Goal: Task Accomplishment & Management: Use online tool/utility

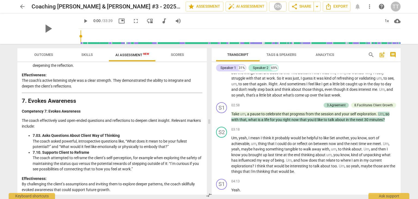
scroll to position [777, 0]
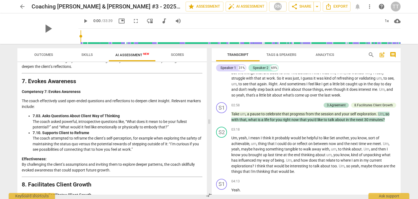
click at [146, 146] on li "7.10. Supports Client to Reframe The coach attempted to reframe the client’s se…" at bounding box center [118, 141] width 170 height 22
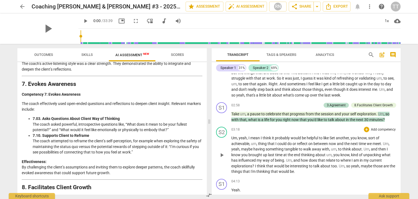
scroll to position [0, 0]
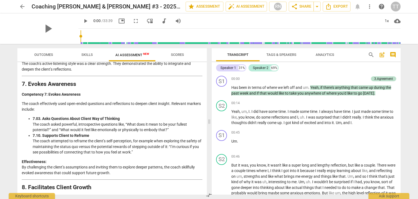
click at [18, 8] on span "arrow_back" at bounding box center [22, 6] width 10 height 7
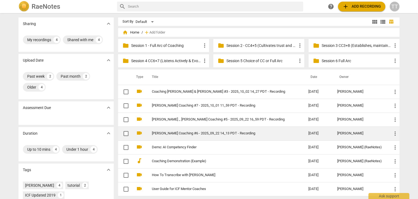
scroll to position [0, 0]
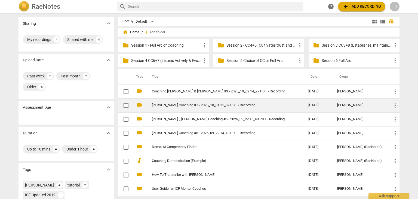
click at [187, 101] on td "[PERSON_NAME] Coaching #7 - 2025_10_01 11_59 PDT - Recording" at bounding box center [224, 105] width 159 height 14
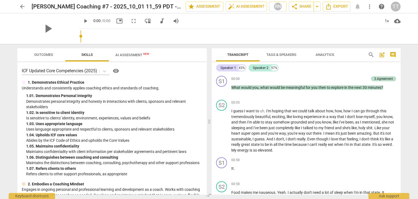
click at [134, 28] on input "range" at bounding box center [241, 35] width 320 height 17
click at [134, 52] on span "AI Assessment New" at bounding box center [132, 55] width 47 height 8
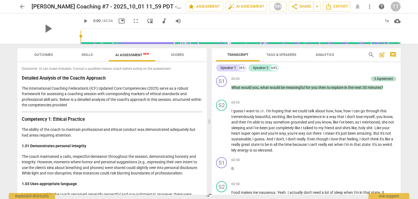
click at [22, 5] on span "arrow_back" at bounding box center [22, 6] width 7 height 7
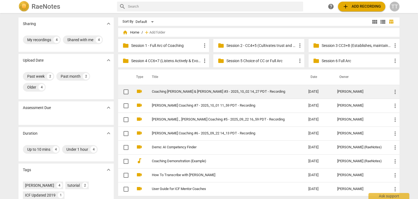
click at [181, 91] on link "Coaching [PERSON_NAME] & [PERSON_NAME] #3 - 2025_10_02 14_27 PDT - Recording" at bounding box center [220, 92] width 137 height 4
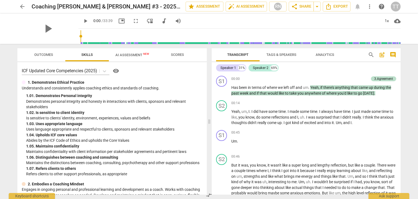
click at [177, 54] on span "Scores" at bounding box center [177, 55] width 13 height 4
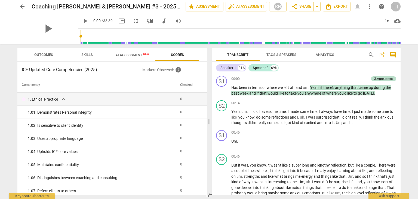
click at [41, 56] on span "Outcomes" at bounding box center [43, 55] width 19 height 4
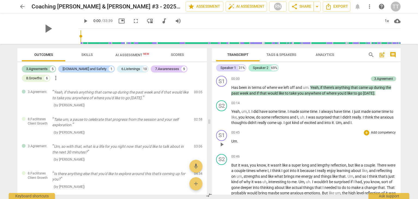
click at [292, 143] on p "Um ." at bounding box center [313, 141] width 165 height 6
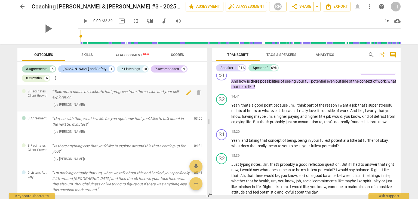
scroll to position [28, 0]
click at [371, 134] on p "Add competency" at bounding box center [383, 131] width 26 height 5
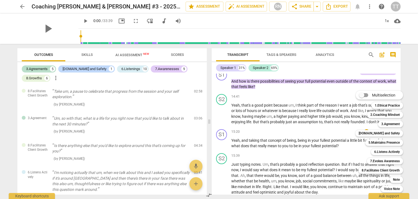
click at [186, 69] on div at bounding box center [209, 99] width 418 height 199
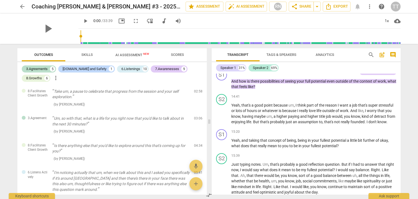
click at [42, 75] on div "8.Growths" at bounding box center [34, 77] width 16 height 5
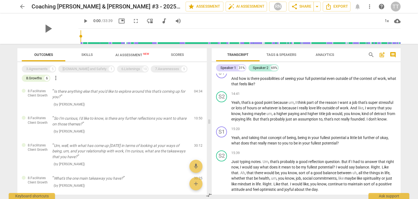
scroll to position [978, 0]
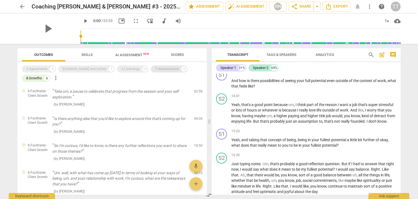
click at [155, 70] on div "7.Awarenesses" at bounding box center [167, 68] width 24 height 5
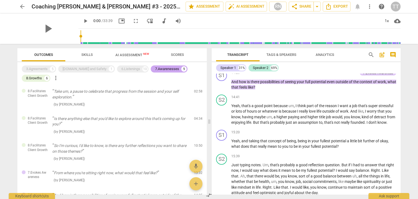
scroll to position [979, 0]
click at [375, 134] on p "Add competency" at bounding box center [383, 131] width 26 height 5
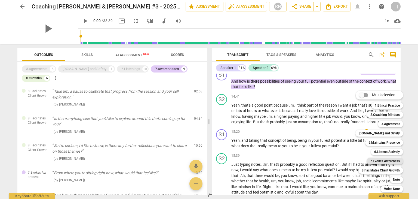
click at [385, 162] on b "7.Evokes Awareness" at bounding box center [385, 161] width 30 height 7
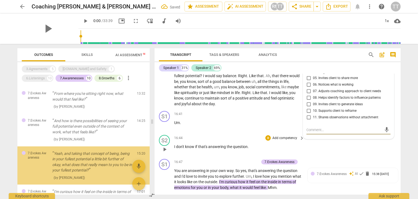
scroll to position [111, 0]
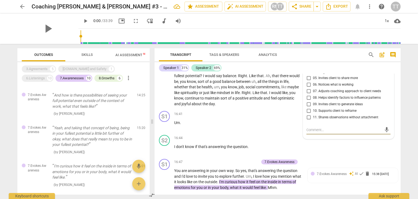
click at [323, 81] on span "05. Invites client to share more" at bounding box center [335, 78] width 45 height 5
click at [313, 81] on input "05. Invites client to share more" at bounding box center [308, 78] width 9 height 7
checkbox input "true"
click at [393, 149] on div "S2 play_arrow pause 16:44 + Add competency keyboard_arrow_right I don't know if…" at bounding box center [278, 145] width 246 height 24
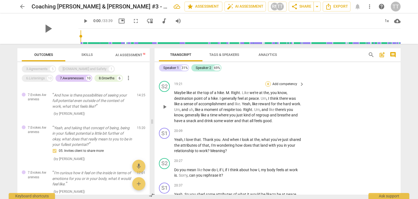
scroll to position [1609, 0]
click at [289, 132] on p "Add competency" at bounding box center [285, 130] width 26 height 5
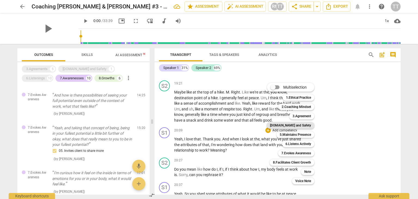
click at [299, 126] on b "[DOMAIN_NAME] and Safety" at bounding box center [290, 125] width 41 height 7
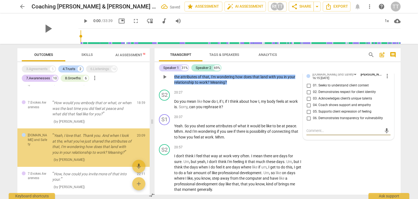
scroll to position [244, 0]
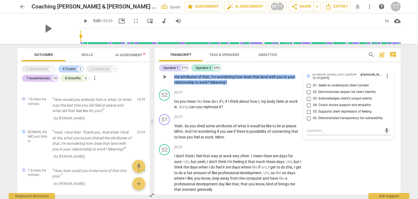
click at [330, 114] on span "05. Supports client expression of feeling" at bounding box center [342, 111] width 58 height 5
click at [313, 115] on input "05. Supports client expression of feeling" at bounding box center [308, 111] width 9 height 7
checkbox input "true"
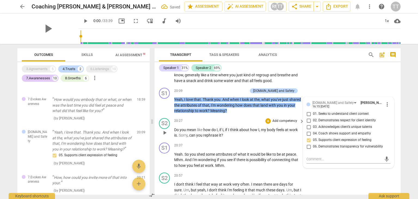
scroll to position [1649, 0]
click at [309, 117] on input "01. Seeks to understand client context" at bounding box center [308, 114] width 9 height 7
checkbox input "true"
click at [347, 175] on div "S2 play_arrow pause 20:57 + Add competency keyboard_arrow_right I don't think I…" at bounding box center [278, 196] width 246 height 53
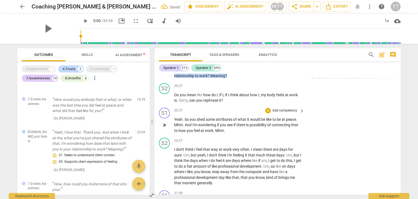
scroll to position [1685, 0]
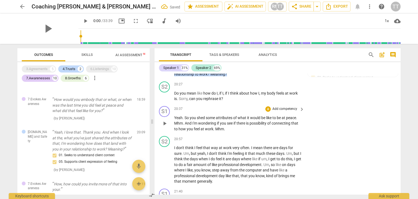
click at [288, 110] on p "Add competency" at bounding box center [285, 108] width 26 height 5
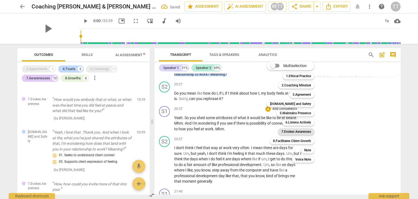
click at [301, 133] on b "7.Evokes Awareness" at bounding box center [296, 131] width 30 height 7
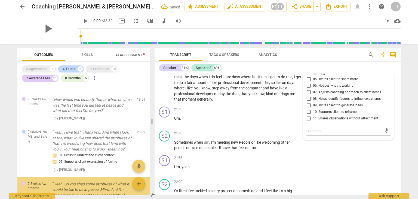
scroll to position [298, 0]
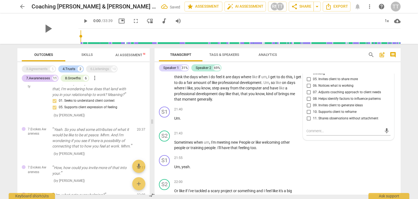
click at [322, 114] on span "10. Supports client to reframe" at bounding box center [335, 111] width 44 height 5
click at [313, 114] on input "10. Supports client to reframe" at bounding box center [308, 112] width 9 height 7
checkbox input "true"
click at [321, 108] on span "09. Invites client to generate ideas" at bounding box center [338, 105] width 50 height 5
click at [313, 109] on input "09. Invites client to generate ideas" at bounding box center [308, 105] width 9 height 7
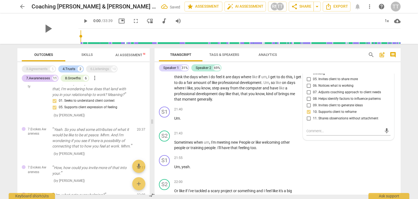
checkbox input "true"
click at [349, 147] on div "S2 play_arrow pause 21:43 + Add competency keyboard_arrow_right Sometimes when …" at bounding box center [278, 140] width 246 height 24
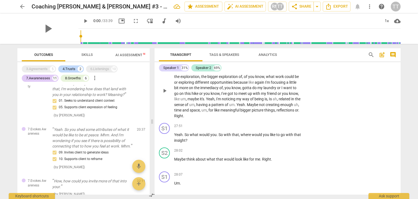
scroll to position [2239, 0]
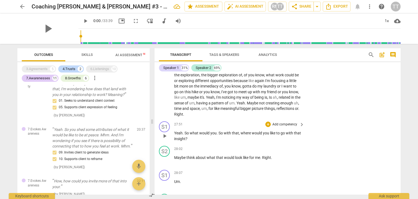
click at [284, 127] on p "Add competency" at bounding box center [285, 124] width 26 height 5
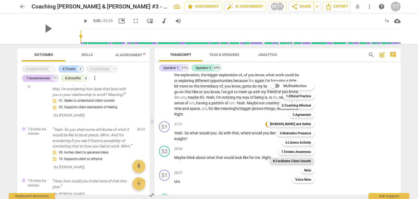
click at [296, 163] on b "8.Facilitates Client Growth" at bounding box center [292, 161] width 38 height 7
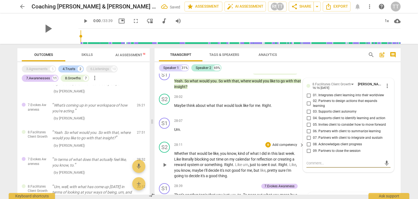
scroll to position [2291, 0]
click at [307, 107] on input "02. Partners to design actions that expands learning" at bounding box center [308, 103] width 9 height 7
checkbox input "true"
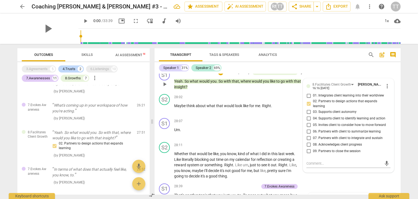
click at [342, 134] on span "06. Partners with client to summarize learning" at bounding box center [347, 131] width 68 height 5
click at [313, 134] on input "06. Partners with client to summarize learning" at bounding box center [308, 131] width 9 height 7
checkbox input "true"
click at [291, 83] on span "with" at bounding box center [290, 81] width 8 height 4
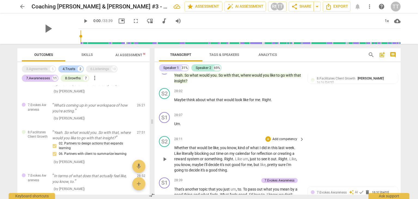
scroll to position [2297, 0]
click at [292, 142] on p "Add competency" at bounding box center [285, 139] width 26 height 5
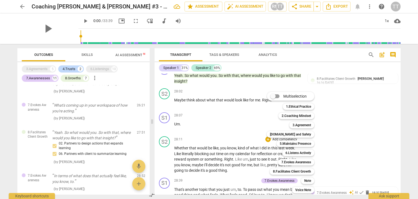
click at [364, 126] on div at bounding box center [209, 99] width 418 height 199
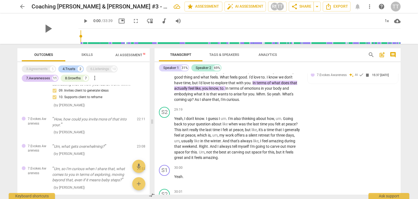
scroll to position [349, 0]
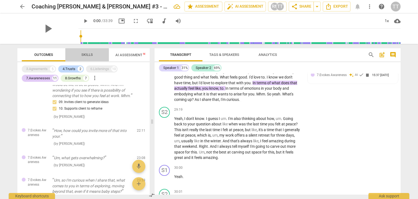
click at [91, 54] on span "Skills" at bounding box center [86, 55] width 11 height 4
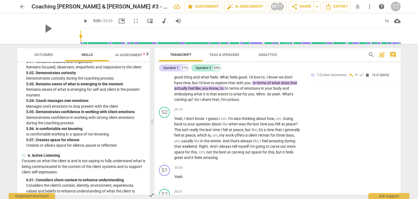
scroll to position [2039, 0]
